Goal: Communication & Community: Answer question/provide support

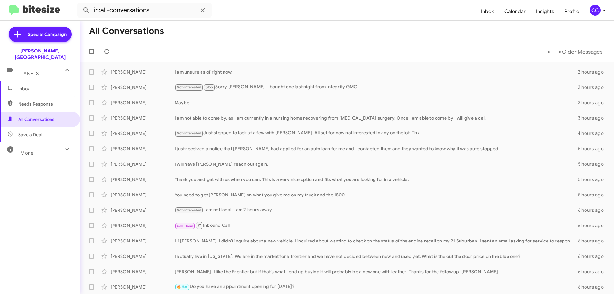
click at [43, 101] on span "Needs Response" at bounding box center [45, 104] width 54 height 6
type input "in:needs-response"
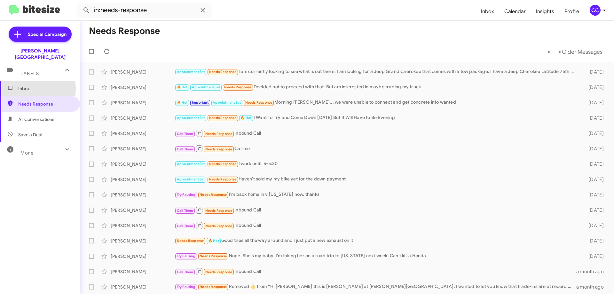
click at [22, 85] on span "Inbox" at bounding box center [45, 88] width 54 height 6
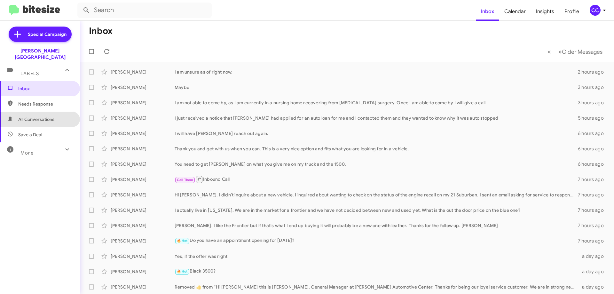
click at [41, 116] on span "All Conversations" at bounding box center [36, 119] width 36 height 6
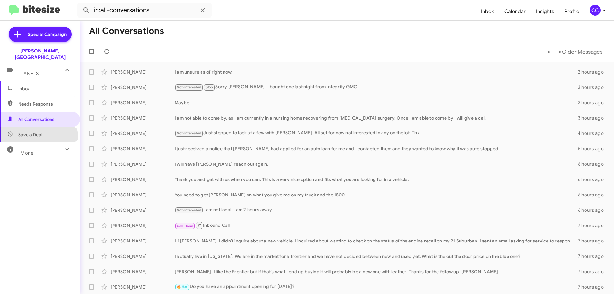
click at [38, 131] on span "Save a Deal" at bounding box center [30, 134] width 24 height 6
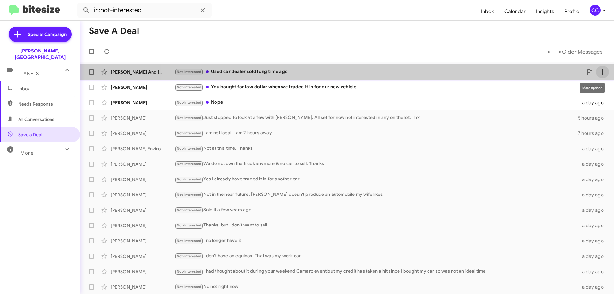
click at [599, 71] on icon at bounding box center [603, 72] width 8 height 8
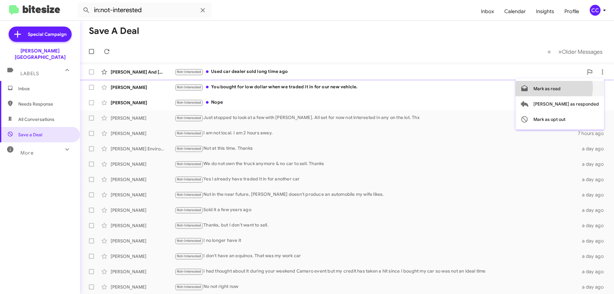
click at [561, 88] on span "Mark as read" at bounding box center [547, 88] width 27 height 15
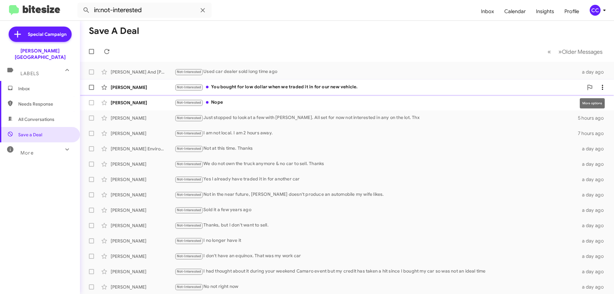
click at [599, 85] on icon at bounding box center [603, 87] width 8 height 8
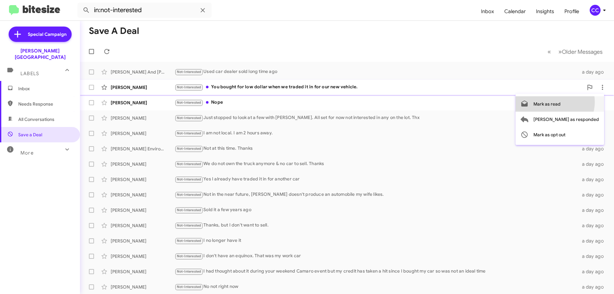
click at [561, 102] on span "Mark as read" at bounding box center [547, 103] width 27 height 15
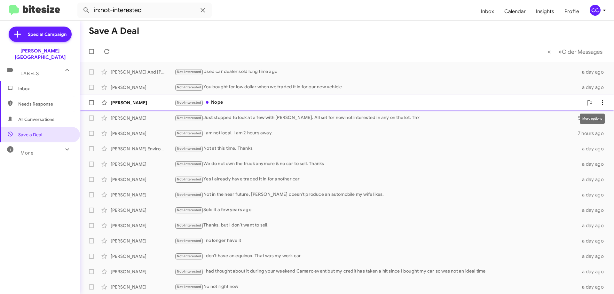
click at [599, 101] on icon at bounding box center [603, 103] width 8 height 8
click at [561, 117] on span "Mark as read" at bounding box center [547, 119] width 27 height 15
click at [34, 101] on span "Needs Response" at bounding box center [45, 104] width 54 height 6
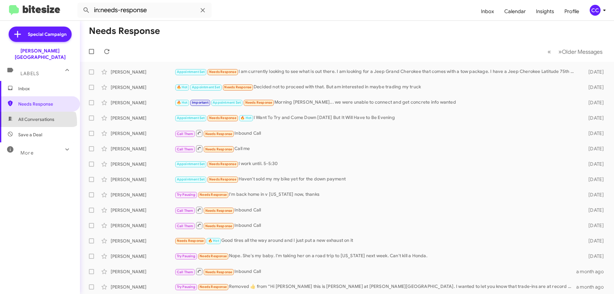
click at [38, 116] on span "All Conversations" at bounding box center [40, 119] width 80 height 15
type input "in:all-conversations"
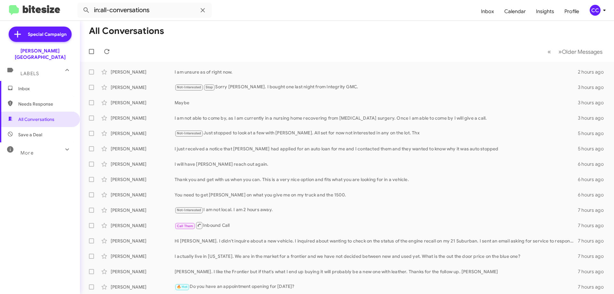
click at [18, 82] on span "Inbox" at bounding box center [40, 88] width 80 height 15
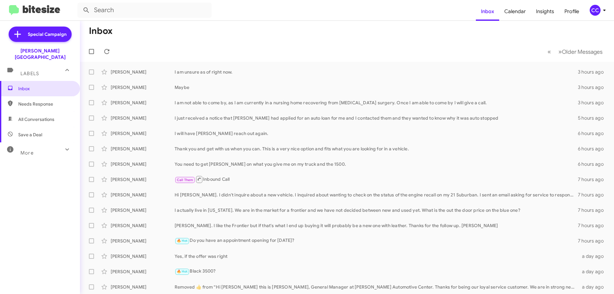
click at [46, 116] on span "All Conversations" at bounding box center [36, 119] width 36 height 6
type input "in:all-conversations"
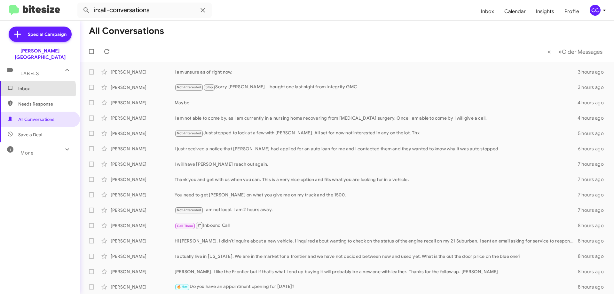
click at [24, 85] on span "Inbox" at bounding box center [45, 88] width 54 height 6
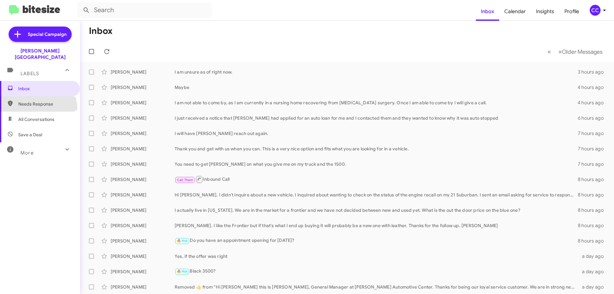
click at [37, 103] on span "Needs Response" at bounding box center [40, 103] width 80 height 15
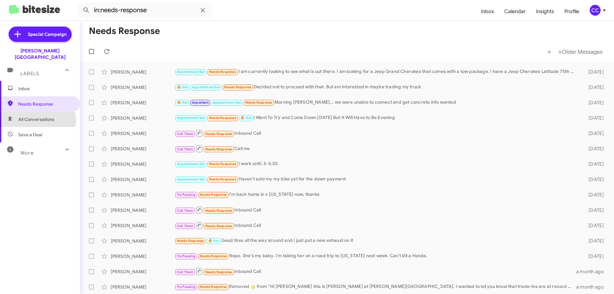
click at [35, 116] on span "All Conversations" at bounding box center [36, 119] width 36 height 6
type input "in:all-conversations"
